Goal: Transaction & Acquisition: Purchase product/service

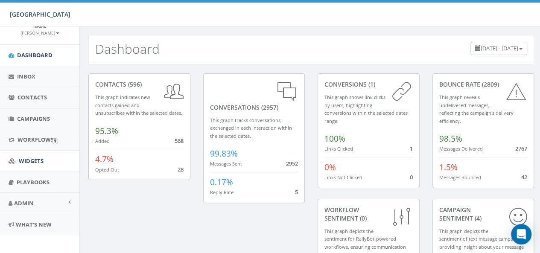
scroll to position [55, 0]
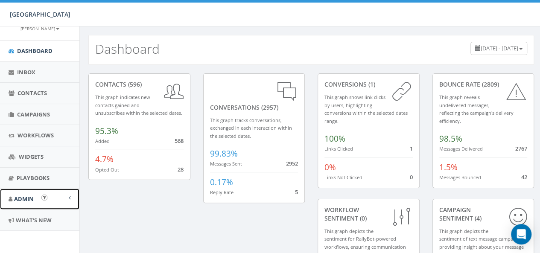
click at [23, 203] on link "Admin" at bounding box center [39, 199] width 79 height 21
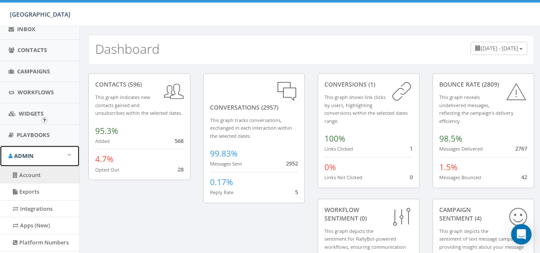
scroll to position [141, 0]
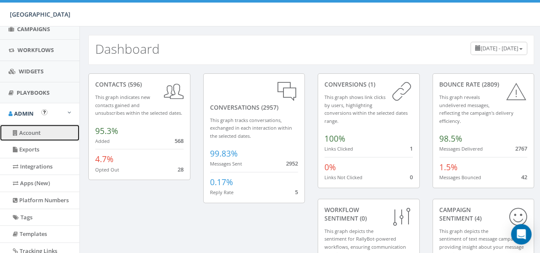
click at [51, 135] on link "Account" at bounding box center [39, 133] width 79 height 17
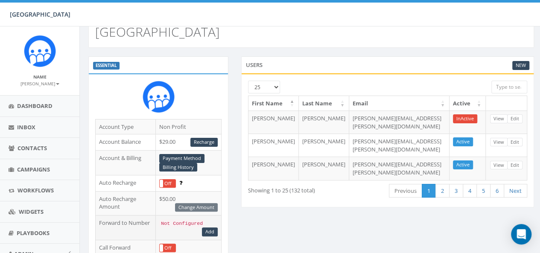
scroll to position [43, 0]
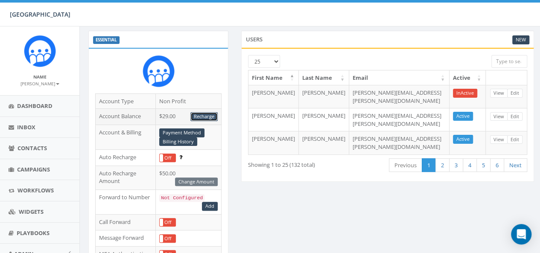
click at [200, 115] on link "Recharge" at bounding box center [204, 116] width 27 height 9
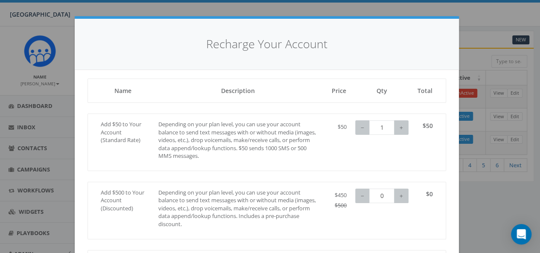
scroll to position [0, 0]
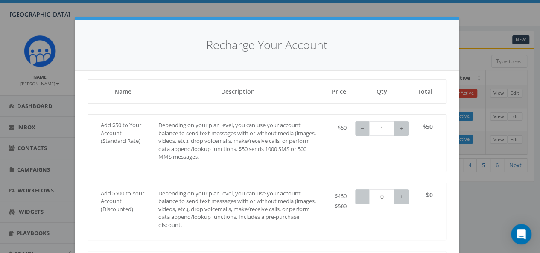
click at [470, 29] on div "Recharge Your Account Loading, please wait... Name Description Price Qty Total …" at bounding box center [270, 126] width 540 height 253
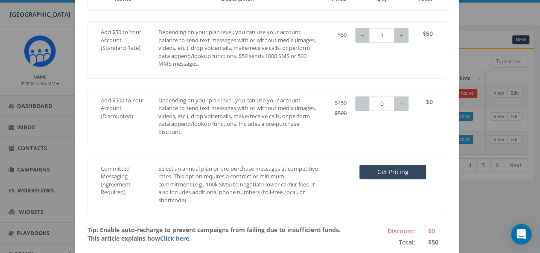
scroll to position [135, 0]
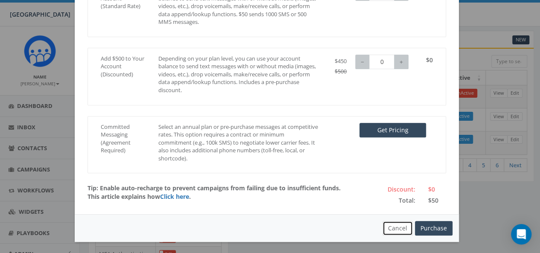
click at [399, 222] on button "Cancel" at bounding box center [398, 228] width 30 height 15
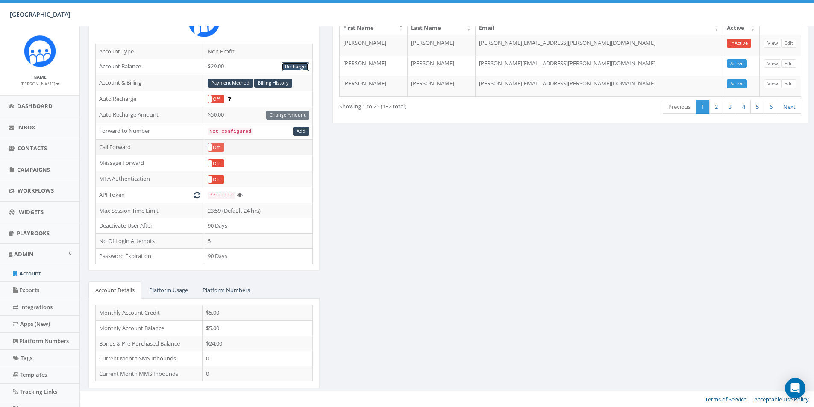
scroll to position [50, 0]
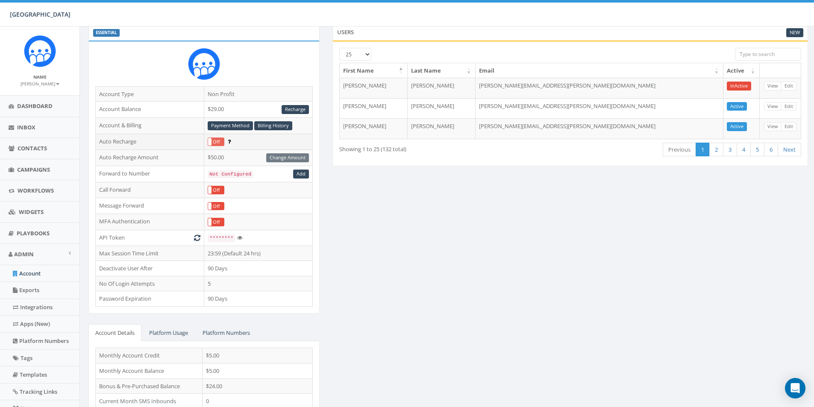
click at [212, 142] on label "Off" at bounding box center [216, 142] width 16 height 8
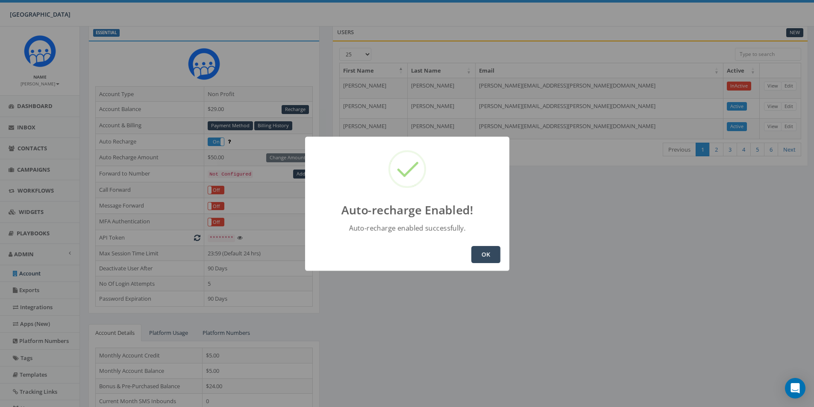
click at [485, 253] on button "OK" at bounding box center [485, 254] width 29 height 17
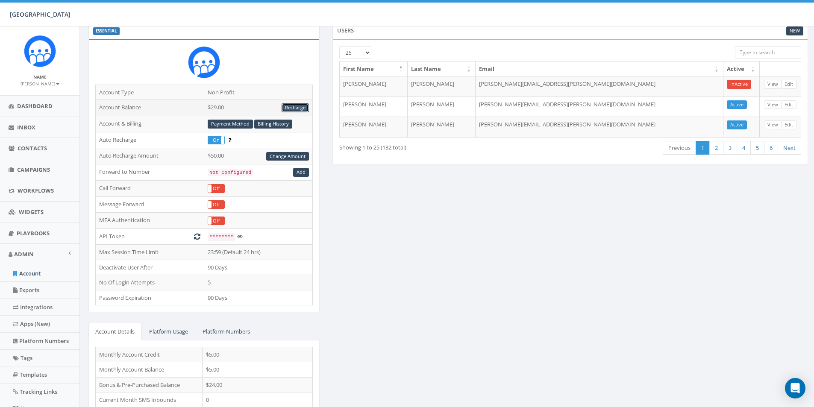
click at [307, 109] on link "Recharge" at bounding box center [295, 107] width 27 height 9
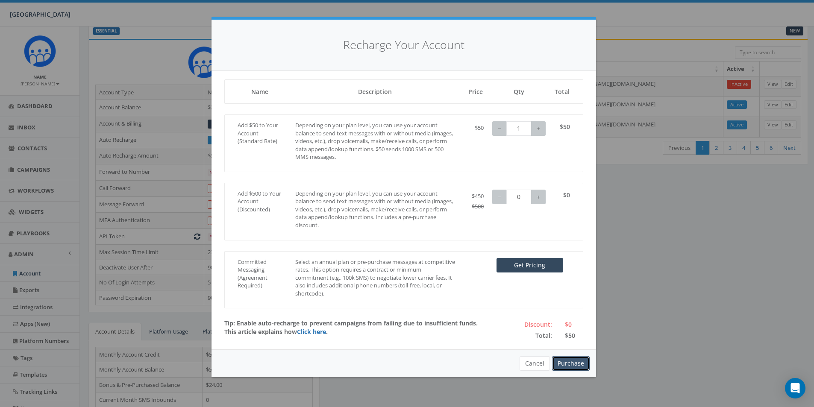
click at [567, 360] on button "Purchase" at bounding box center [571, 363] width 38 height 15
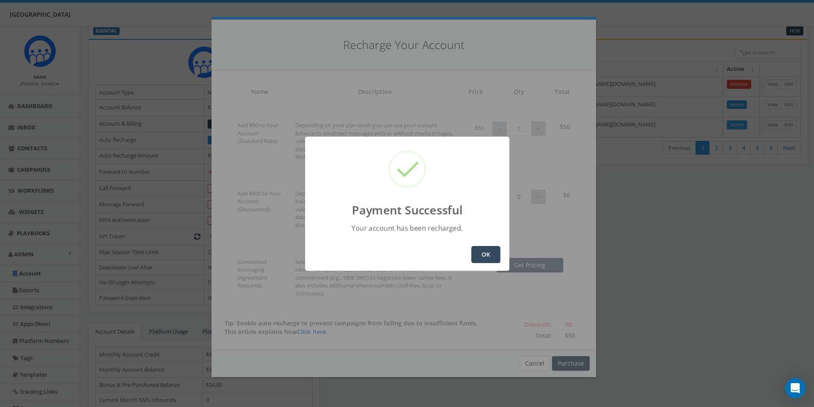
click at [486, 252] on button "OK" at bounding box center [485, 254] width 29 height 17
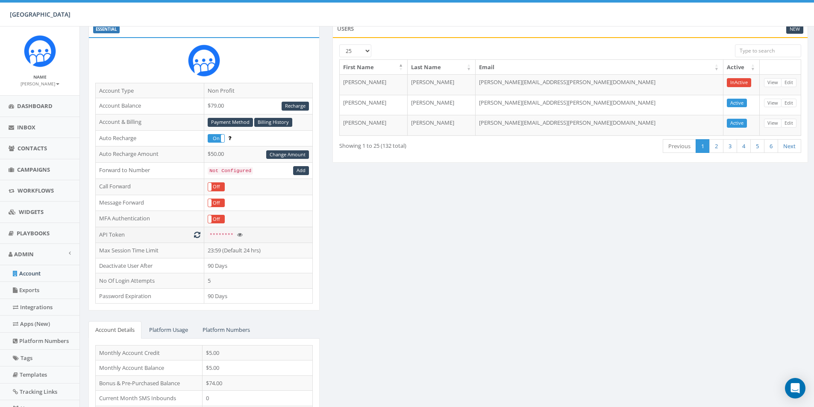
scroll to position [94, 0]
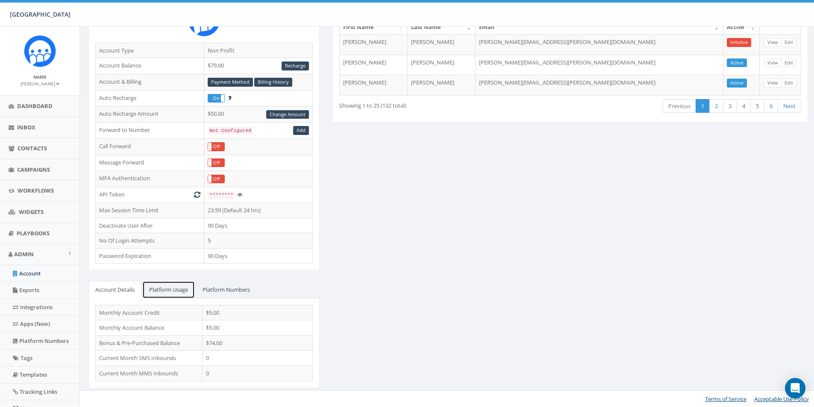
click at [179, 291] on link "Platform Usage" at bounding box center [168, 290] width 53 height 18
click at [218, 291] on link "Platform Numbers" at bounding box center [226, 290] width 61 height 18
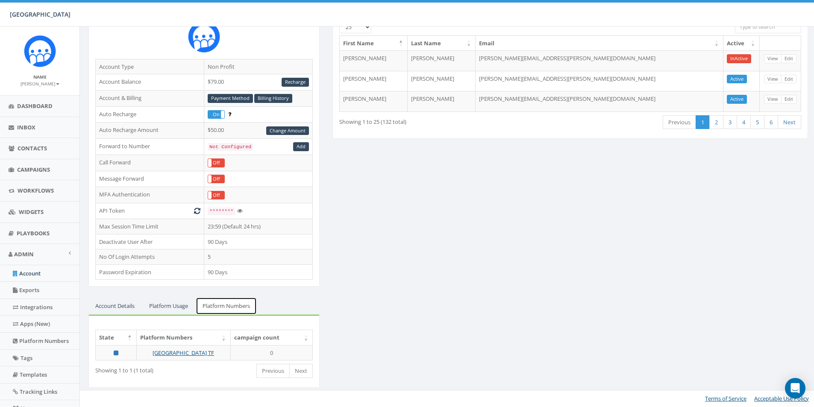
scroll to position [77, 0]
click at [134, 302] on link "Account Details" at bounding box center [114, 307] width 53 height 18
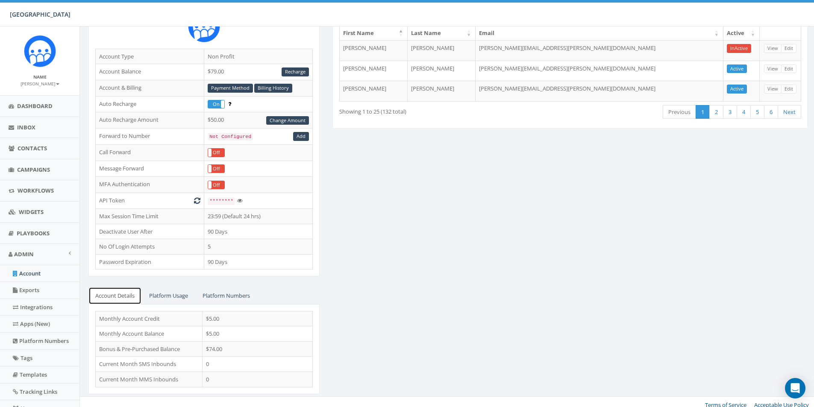
scroll to position [94, 0]
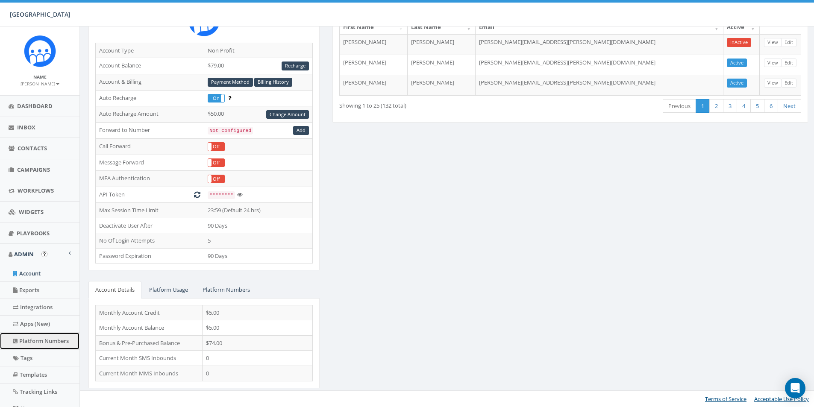
click at [56, 335] on link "Platform Numbers" at bounding box center [39, 341] width 79 height 17
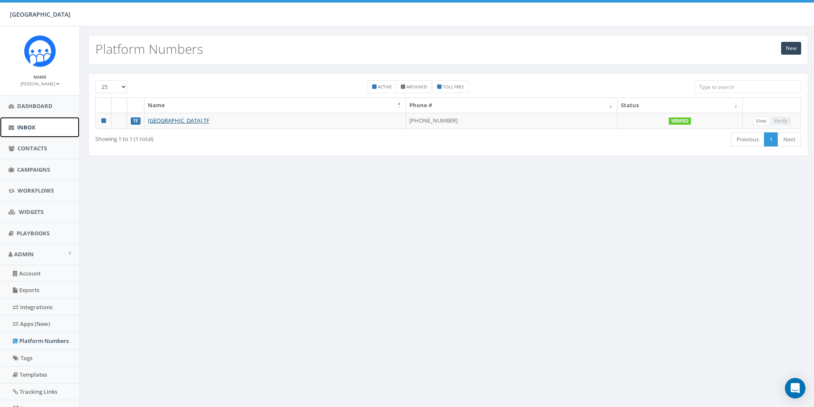
click at [29, 123] on span "Inbox" at bounding box center [26, 127] width 18 height 8
